Goal: Transaction & Acquisition: Book appointment/travel/reservation

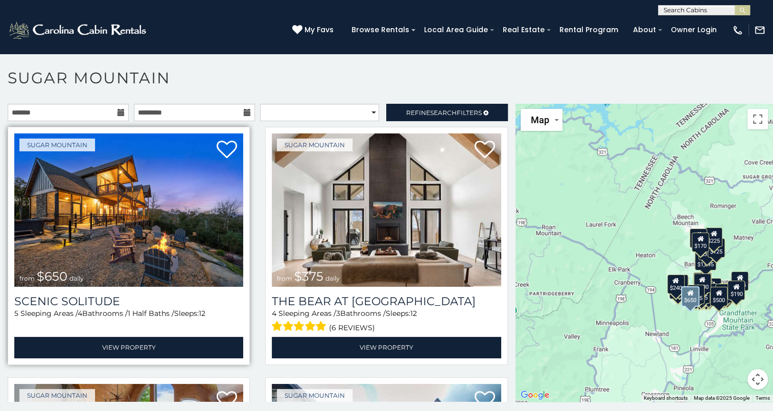
click at [198, 213] on img at bounding box center [128, 209] width 229 height 153
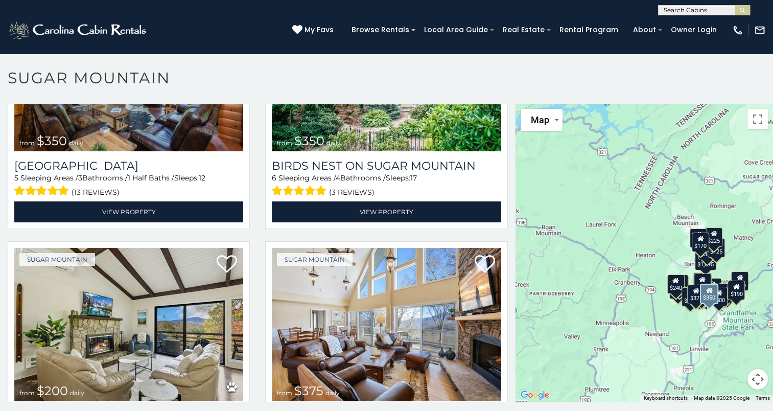
scroll to position [385, 0]
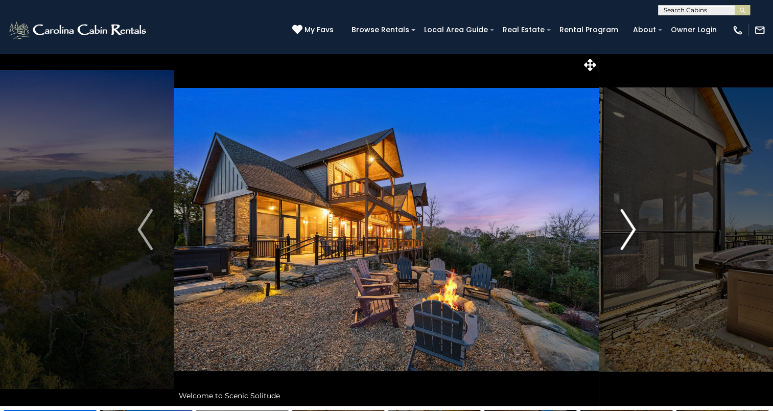
click at [623, 235] on img "Next" at bounding box center [627, 229] width 15 height 41
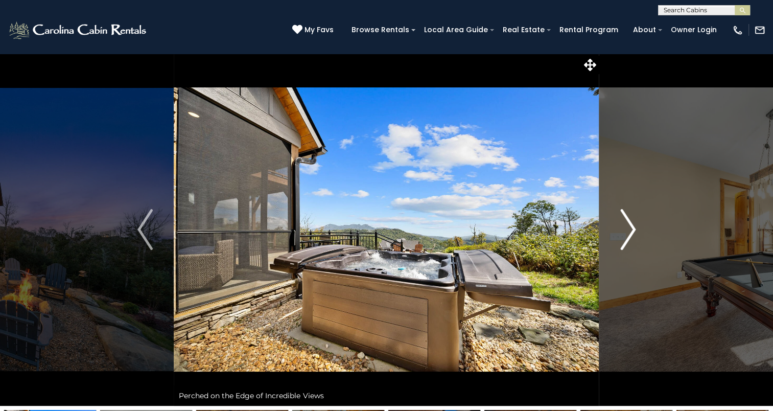
click at [623, 235] on img "Next" at bounding box center [627, 229] width 15 height 41
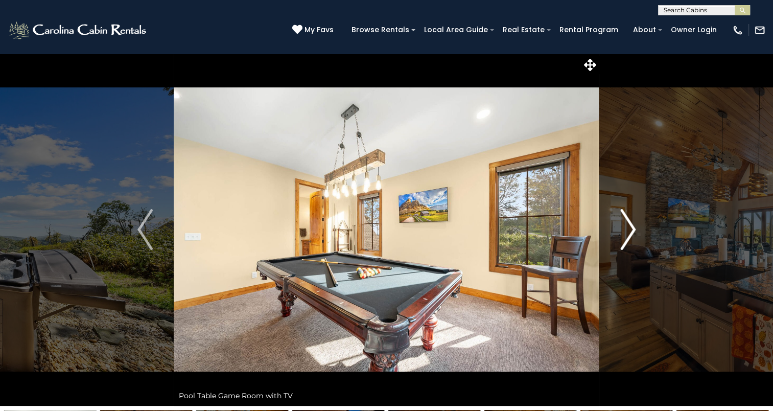
click at [623, 235] on img "Next" at bounding box center [627, 229] width 15 height 41
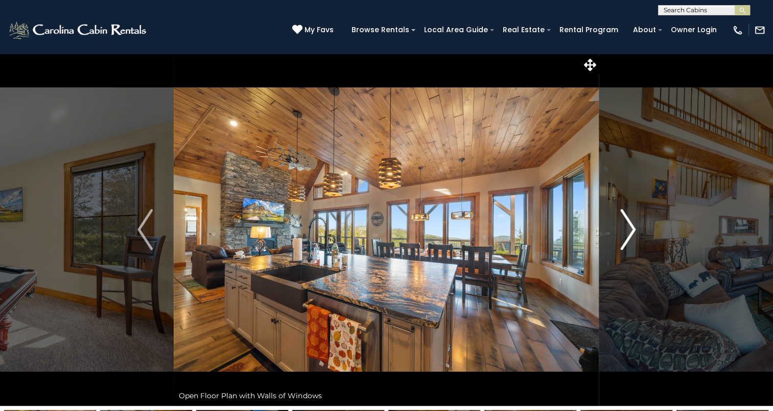
click at [623, 235] on img "Next" at bounding box center [627, 229] width 15 height 41
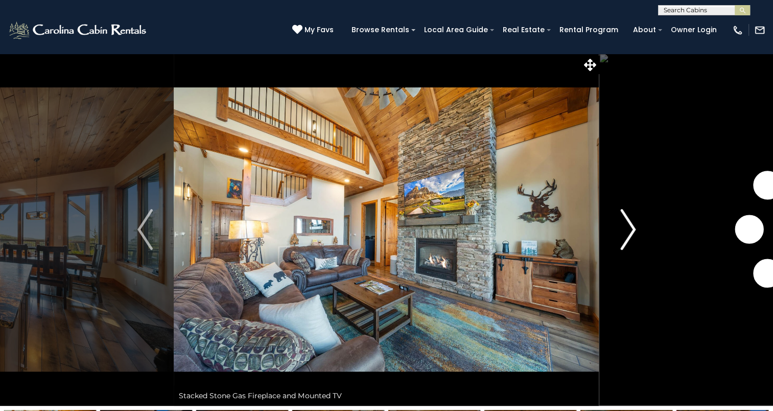
click at [623, 235] on img "Next" at bounding box center [627, 229] width 15 height 41
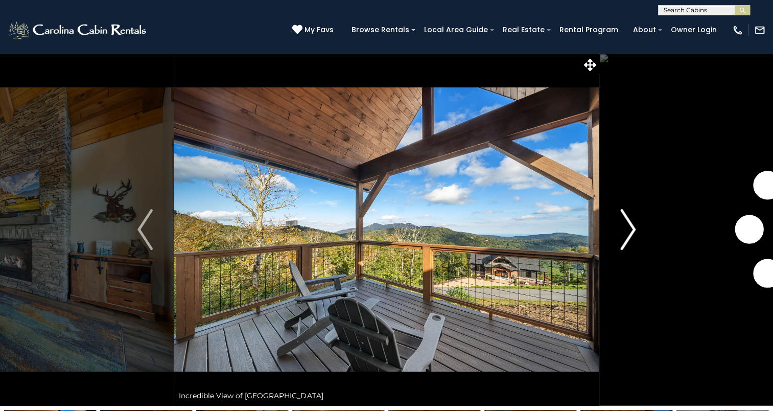
click at [623, 235] on img "Next" at bounding box center [627, 229] width 15 height 41
